Goal: Task Accomplishment & Management: Use online tool/utility

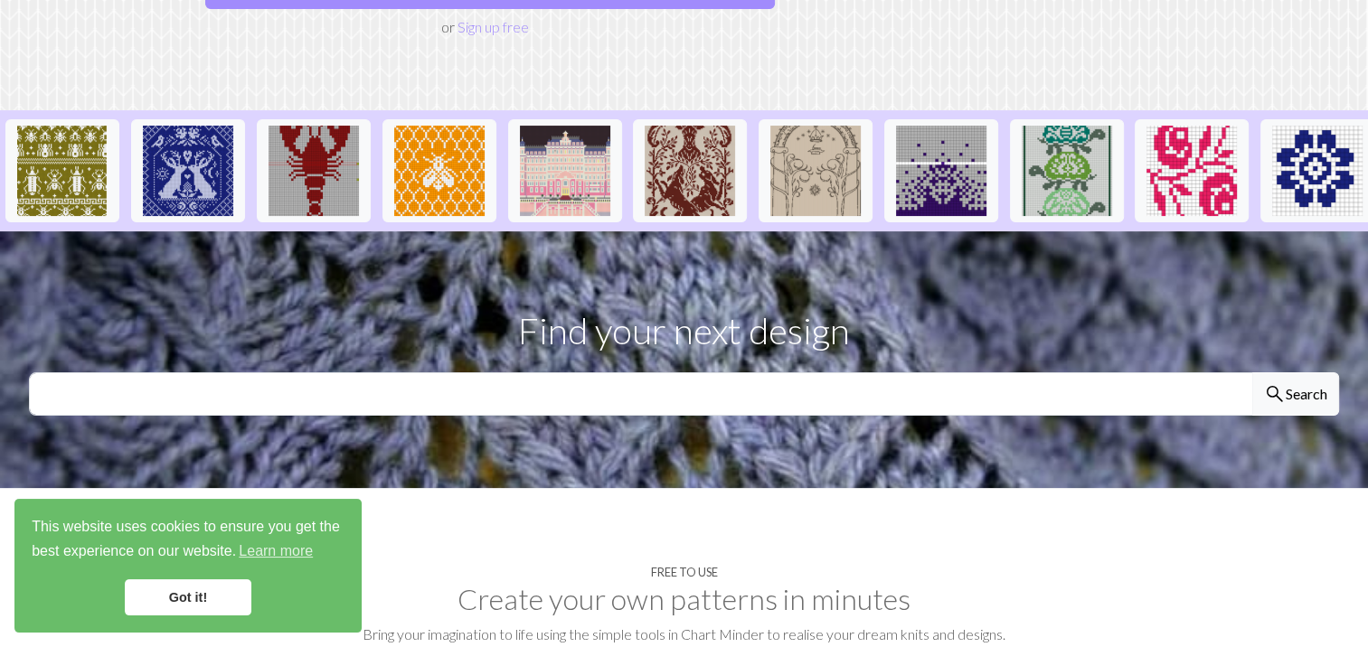
scroll to position [355, 0]
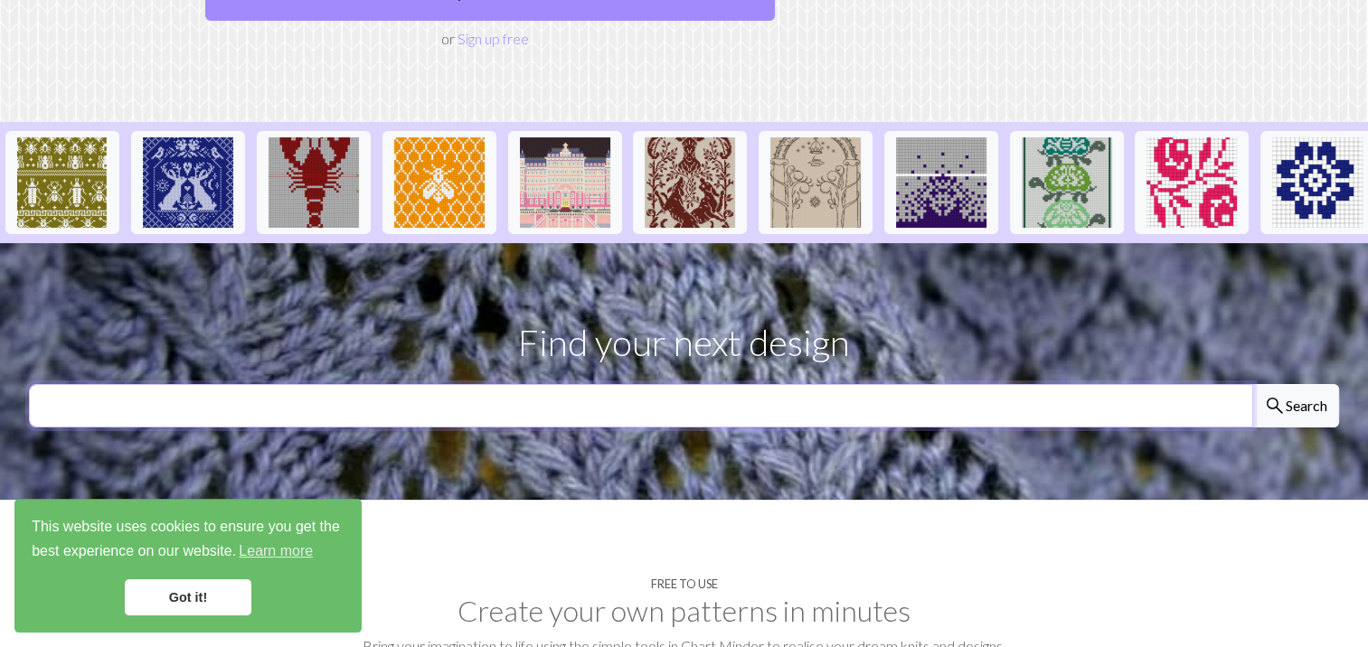
click at [937, 384] on input "text" at bounding box center [641, 405] width 1224 height 43
type input "dragon"
click at [1252, 384] on button "search Search" at bounding box center [1295, 405] width 87 height 43
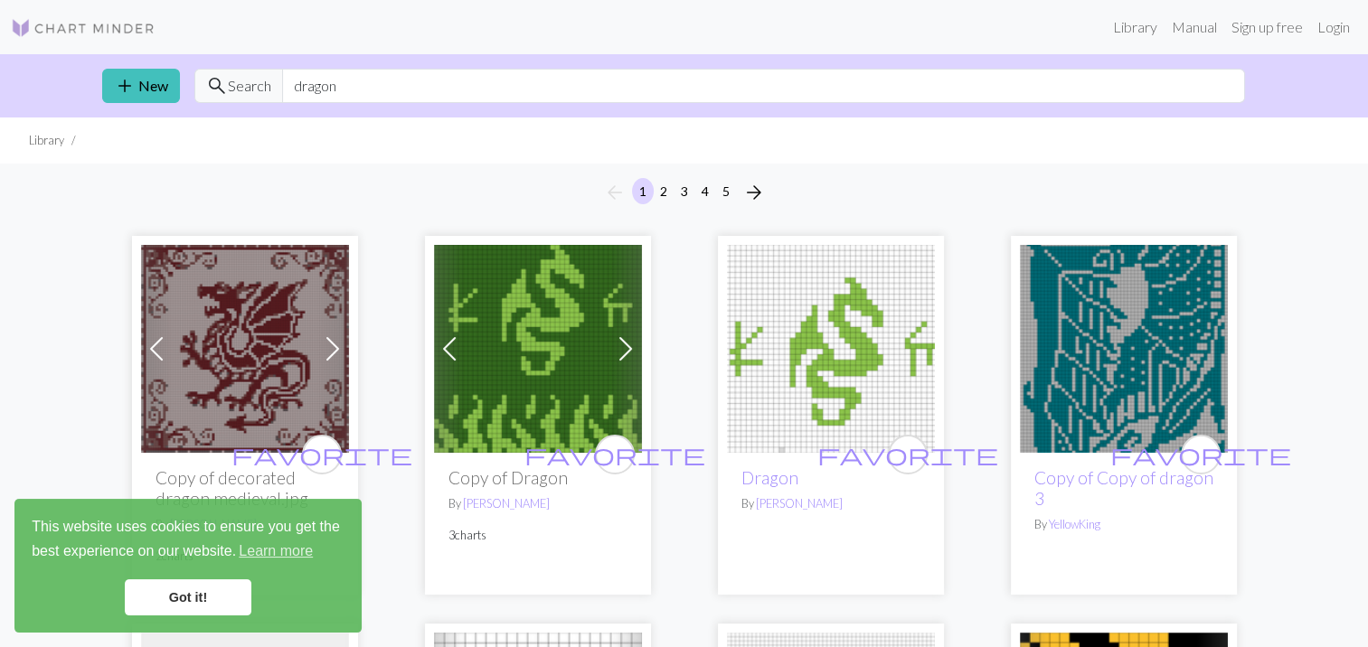
click at [78, 22] on img at bounding box center [83, 28] width 145 height 22
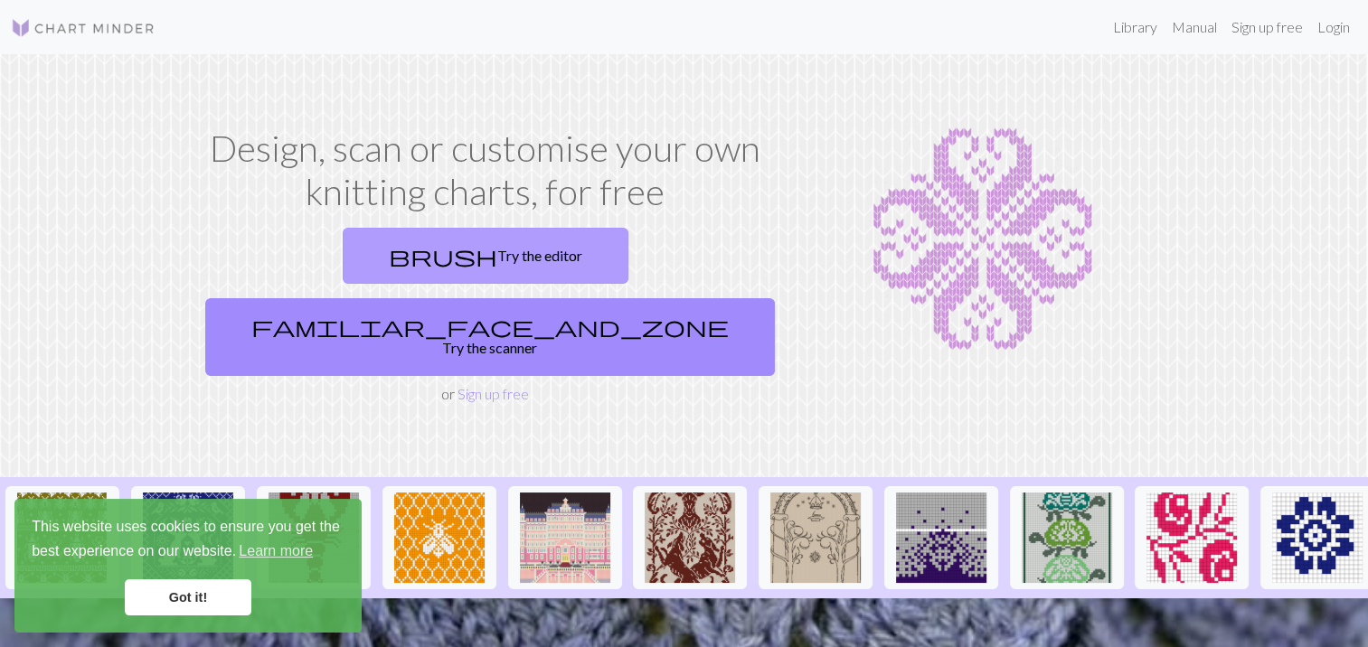
click at [409, 240] on link "brush Try the editor" at bounding box center [486, 256] width 286 height 56
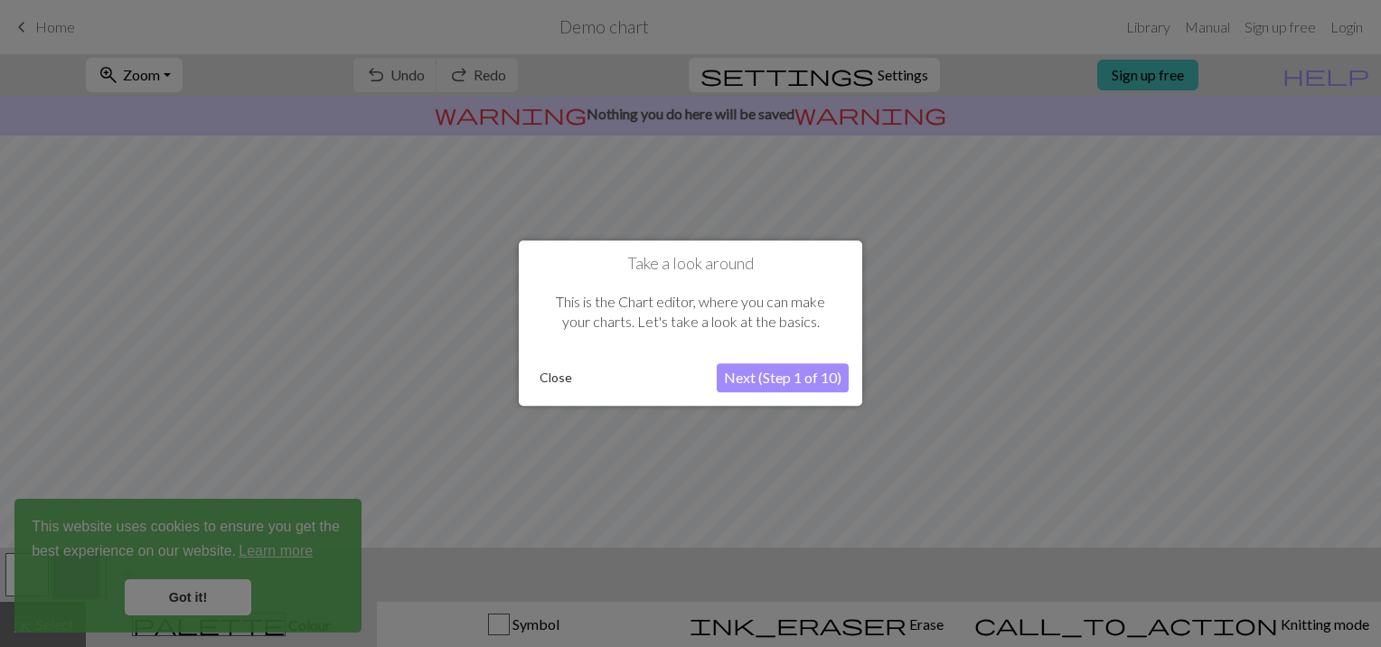
click at [561, 380] on button "Close" at bounding box center [555, 378] width 47 height 27
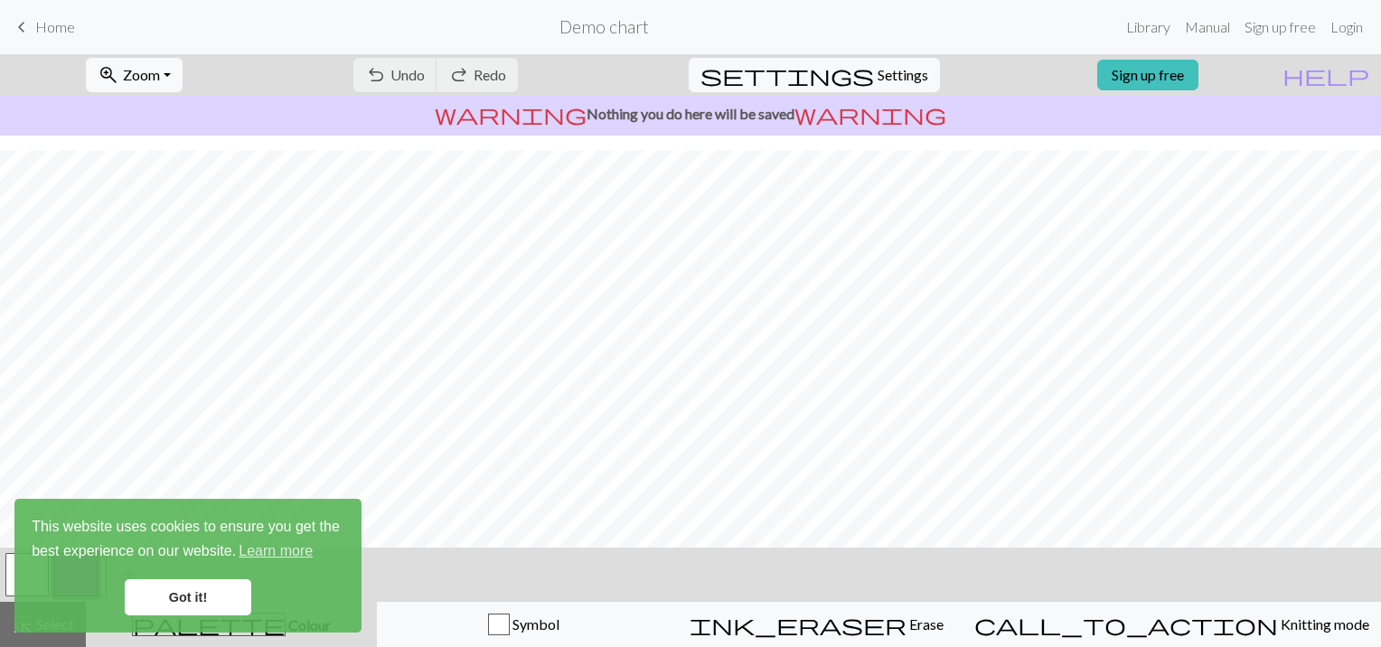
scroll to position [260, 0]
click at [158, 600] on link "Got it!" at bounding box center [188, 597] width 127 height 36
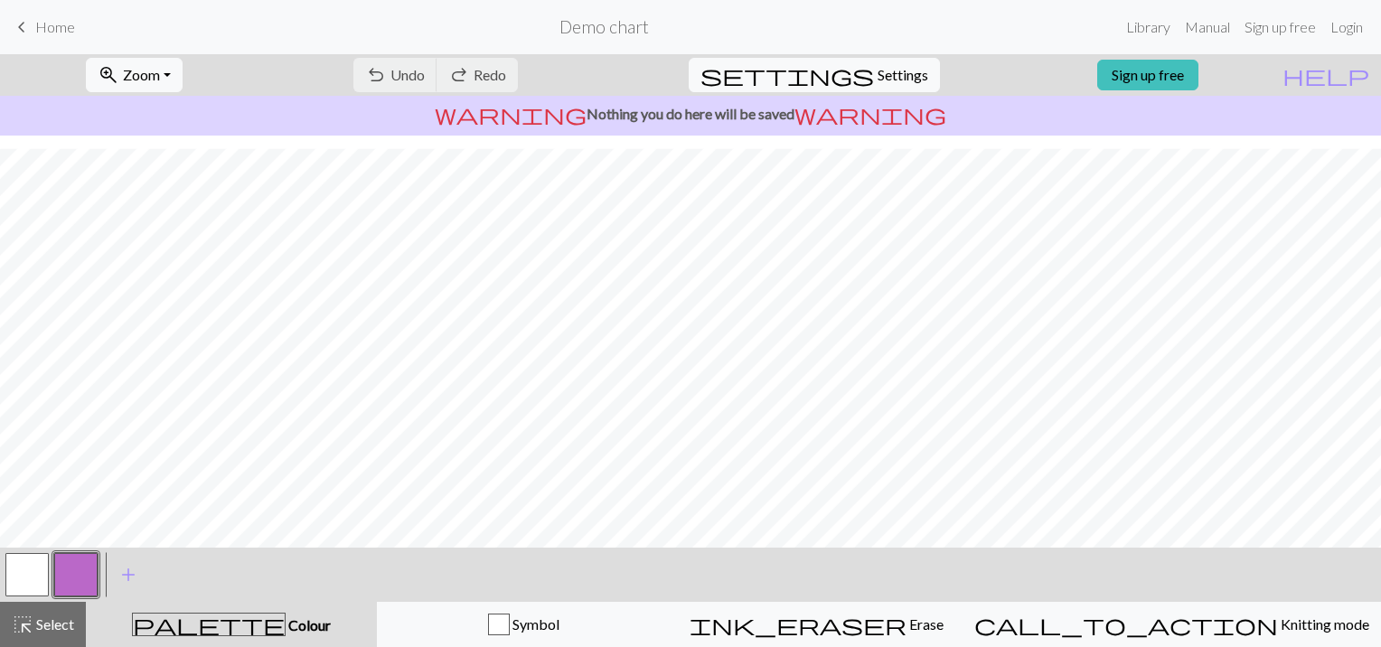
click at [235, 619] on span "palette" at bounding box center [209, 624] width 152 height 25
click at [286, 623] on span "Colour" at bounding box center [308, 625] width 45 height 17
click at [77, 563] on button "button" at bounding box center [75, 574] width 43 height 43
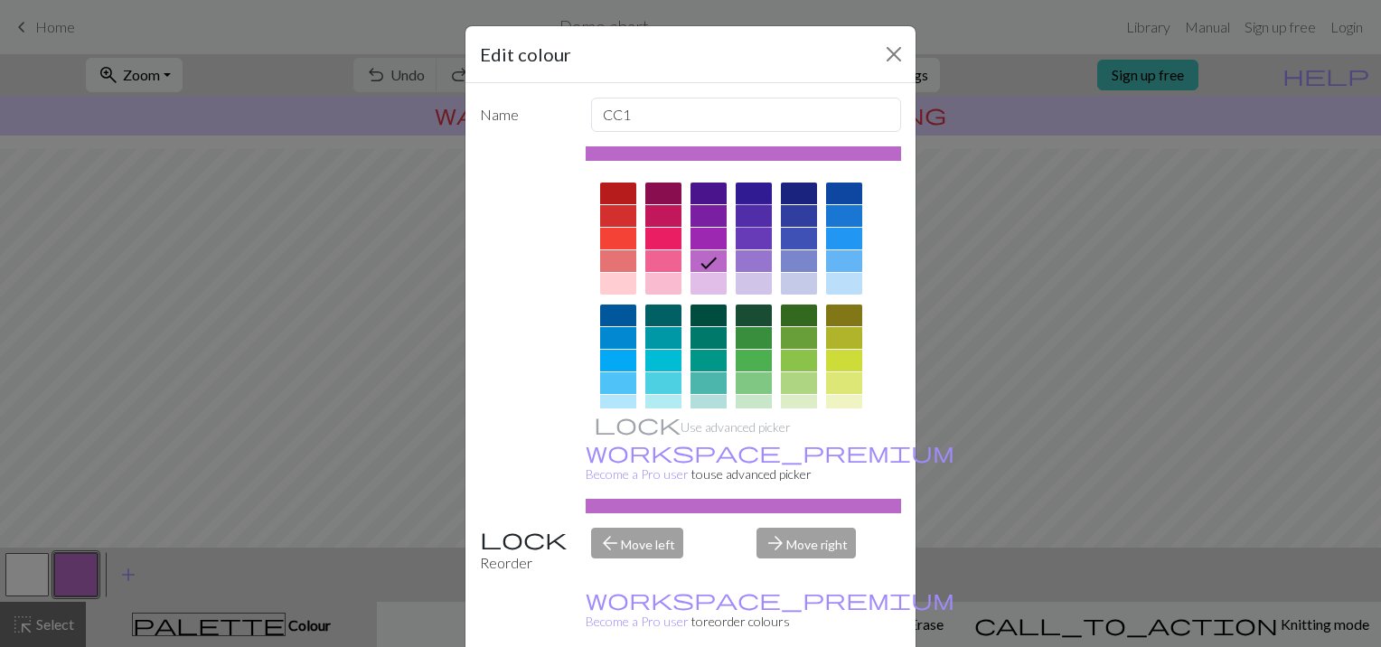
click at [757, 221] on div at bounding box center [754, 216] width 36 height 22
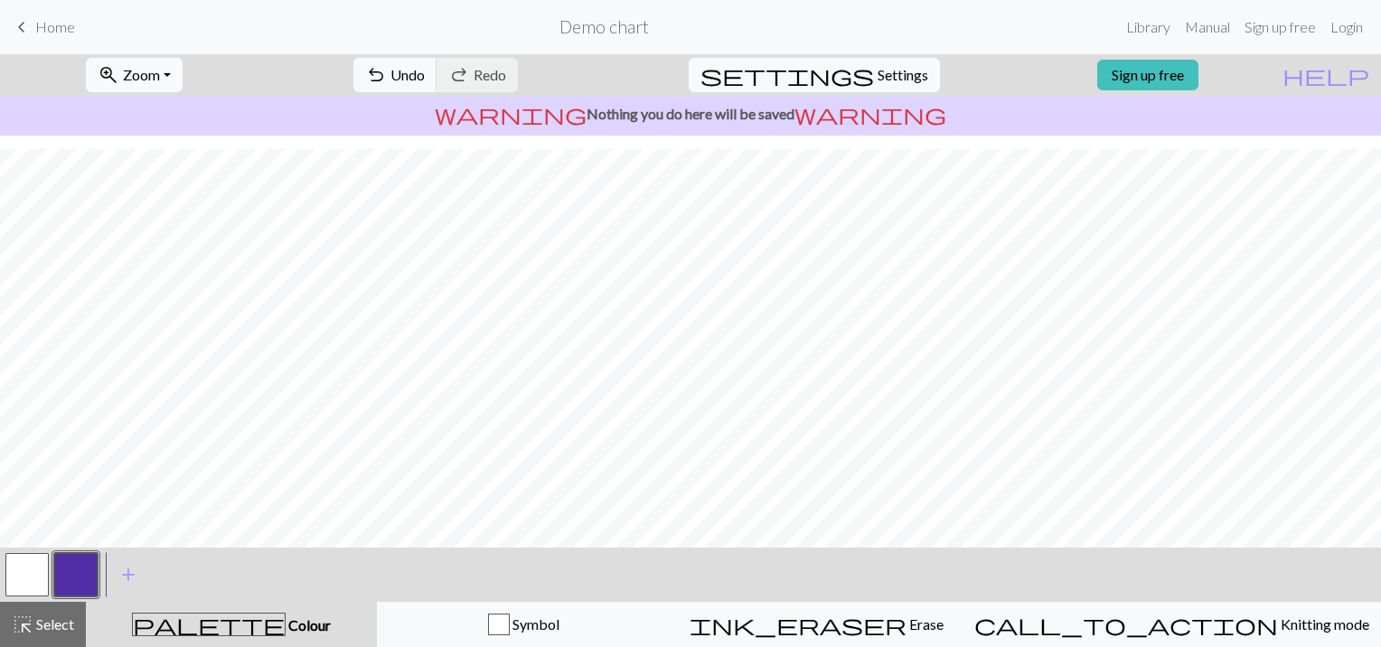
click at [58, 27] on span "Home" at bounding box center [55, 26] width 40 height 17
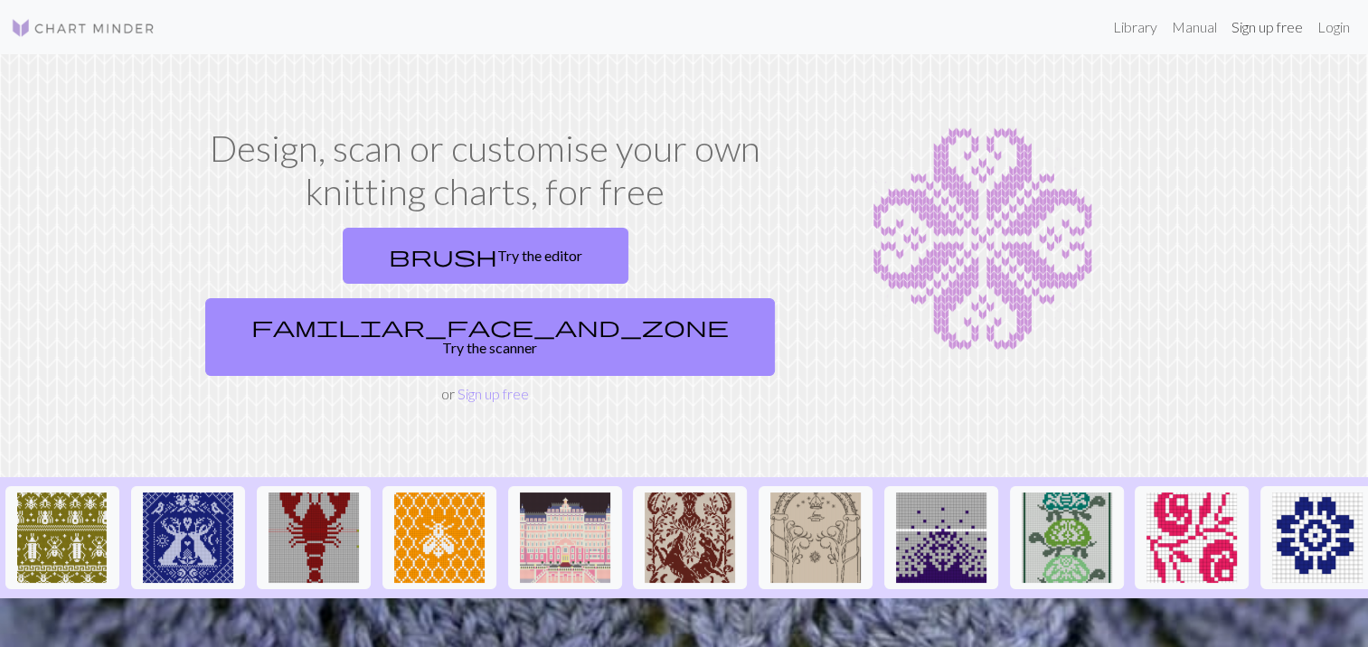
click at [1266, 29] on link "Sign up free" at bounding box center [1267, 27] width 86 height 36
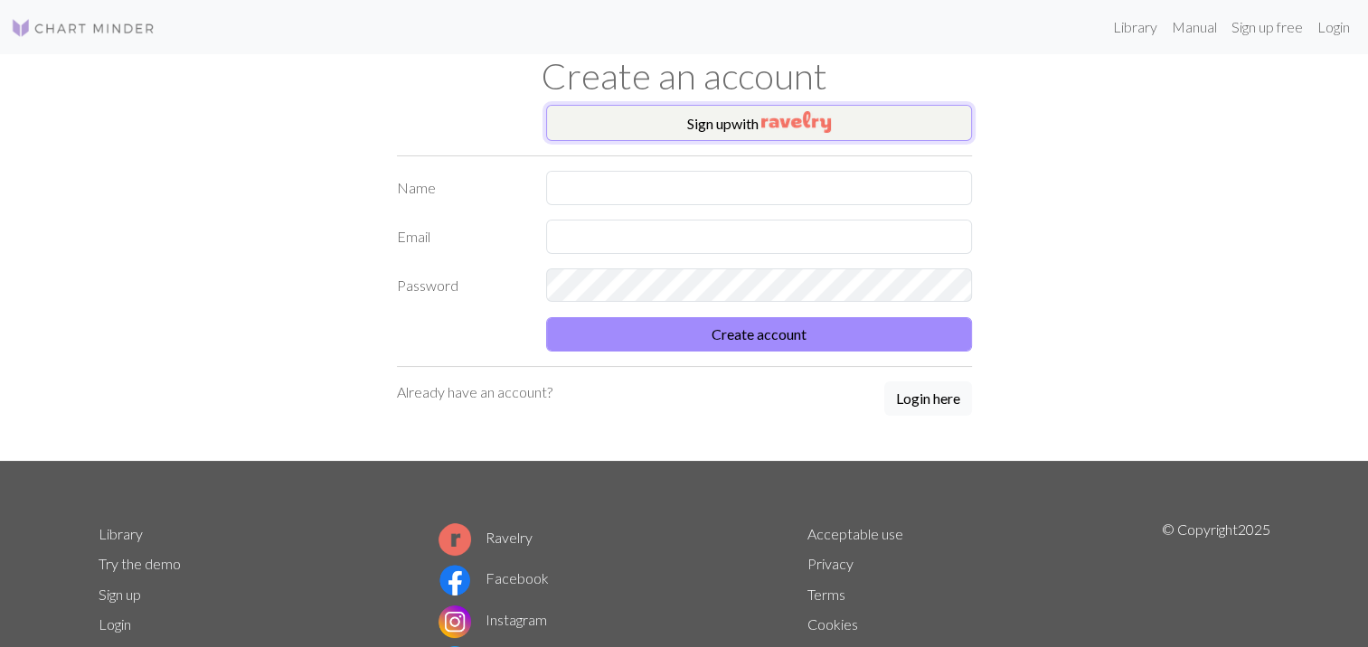
click at [749, 123] on button "Sign up with" at bounding box center [759, 123] width 426 height 36
